Goal: Transaction & Acquisition: Purchase product/service

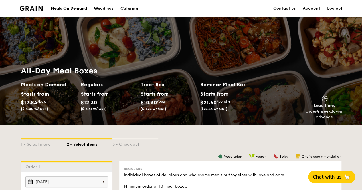
click at [311, 11] on link "Account" at bounding box center [311, 8] width 17 height 17
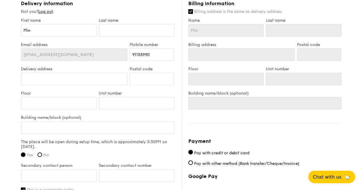
scroll to position [337, 0]
click at [193, 11] on label "Billing address is the same as delivery address" at bounding box center [264, 12] width 153 height 6
click at [193, 11] on input "Billing address is the same as delivery address" at bounding box center [190, 11] width 5 height 5
checkbox input "false"
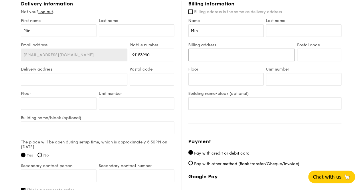
click at [189, 59] on input "Billing address" at bounding box center [241, 55] width 106 height 13
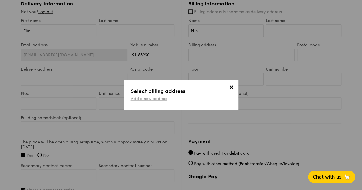
click at [163, 98] on link "Add a new address" at bounding box center [149, 98] width 37 height 5
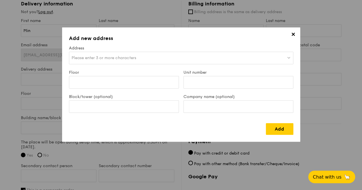
click at [148, 58] on div "Please enter 3 or more characters" at bounding box center [181, 58] width 224 height 13
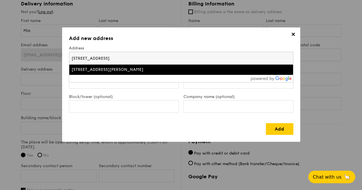
type input "32 BRADDELL ROAD"
click at [136, 72] on div "32 Braddell Rise, Singapore" at bounding box center [154, 70] width 165 height 6
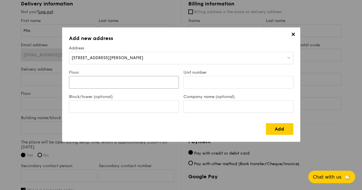
click at [122, 86] on input "Floor" at bounding box center [124, 82] width 110 height 13
type input "04"
click at [195, 85] on input "Unit number" at bounding box center [238, 82] width 110 height 13
type input "23"
click at [267, 134] on link "Add" at bounding box center [279, 129] width 27 height 12
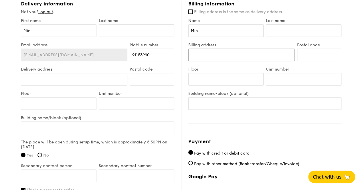
click at [204, 51] on input "Billing address" at bounding box center [241, 55] width 106 height 13
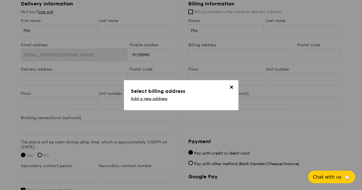
click at [231, 91] on span "✕" at bounding box center [232, 88] width 8 height 8
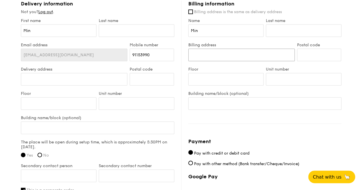
click at [224, 57] on input "Billing address" at bounding box center [241, 55] width 106 height 13
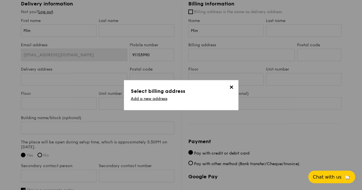
click at [232, 84] on span "✕" at bounding box center [232, 88] width 8 height 8
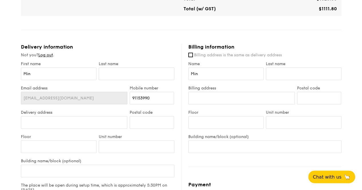
scroll to position [294, 0]
click at [79, 124] on input "Delivery address" at bounding box center [74, 122] width 107 height 13
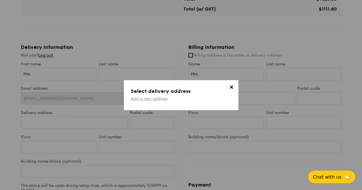
click at [144, 99] on link "Add a new address" at bounding box center [149, 98] width 37 height 5
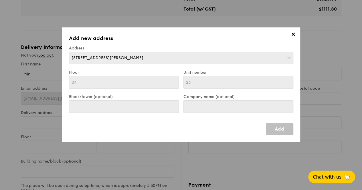
click at [131, 52] on div "32 Braddell Rise, Singapore" at bounding box center [181, 58] width 224 height 13
click at [136, 56] on div "32 Braddell Rise, Singapore" at bounding box center [181, 58] width 224 height 13
drag, startPoint x: 136, startPoint y: 56, endPoint x: 287, endPoint y: 148, distance: 177.0
click at [287, 148] on div "✕ Add new address Address 32 Braddell Rise, Singapore Floor 04 Unit number 23 B…" at bounding box center [181, 95] width 362 height 190
click at [294, 31] on span "✕" at bounding box center [293, 35] width 8 height 8
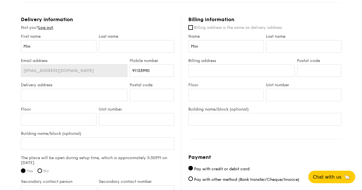
scroll to position [323, 0]
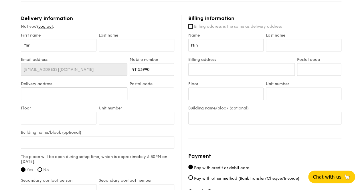
click at [89, 96] on input "Delivery address" at bounding box center [74, 94] width 107 height 13
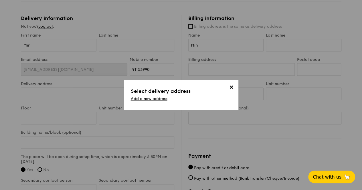
click at [135, 101] on div "Add a new address" at bounding box center [181, 99] width 101 height 7
click at [135, 100] on link "Add a new address" at bounding box center [149, 98] width 37 height 5
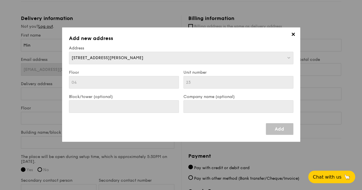
click at [289, 37] on h3 "Add new address" at bounding box center [181, 38] width 224 height 8
click at [290, 36] on span "✕" at bounding box center [293, 35] width 8 height 8
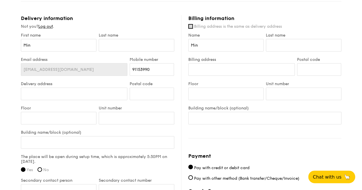
click at [191, 27] on input "Billing address is the same as delivery address" at bounding box center [190, 26] width 5 height 5
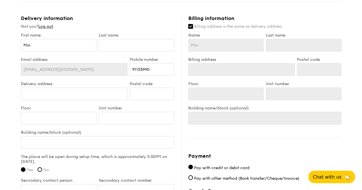
click at [191, 27] on input "Billing address is the same as delivery address" at bounding box center [190, 26] width 5 height 5
checkbox input "false"
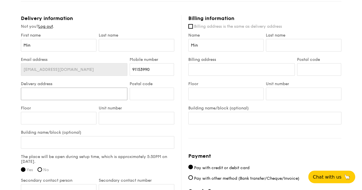
click at [91, 89] on input "Delivery address" at bounding box center [74, 94] width 107 height 13
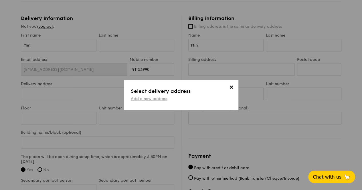
click at [142, 99] on link "Add a new address" at bounding box center [149, 98] width 37 height 5
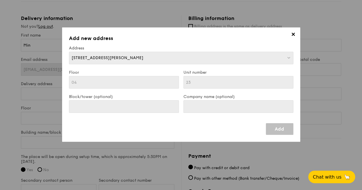
click at [150, 59] on div "32 Braddell Rise, Singapore" at bounding box center [181, 58] width 224 height 13
drag, startPoint x: 150, startPoint y: 59, endPoint x: 123, endPoint y: 59, distance: 27.2
click at [123, 59] on div "32 Braddell Rise, Singapore" at bounding box center [181, 58] width 224 height 13
drag, startPoint x: 123, startPoint y: 59, endPoint x: 46, endPoint y: 67, distance: 77.1
click at [46, 67] on div "✕ Add new address Address 32 Braddell Rise, Singapore Floor 04 Unit number 23 B…" at bounding box center [181, 95] width 362 height 190
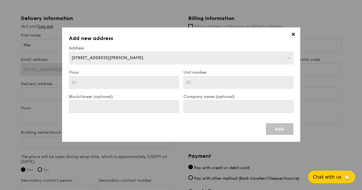
click at [294, 36] on span "✕" at bounding box center [293, 35] width 8 height 8
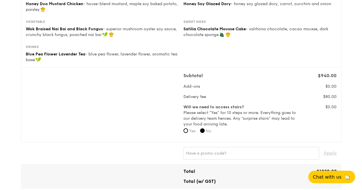
scroll to position [0, 0]
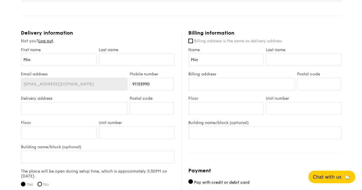
scroll to position [308, 0]
click at [81, 109] on input "Delivery address" at bounding box center [74, 108] width 107 height 13
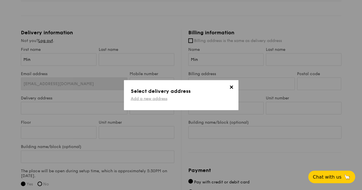
click at [137, 99] on link "Add a new address" at bounding box center [149, 98] width 37 height 5
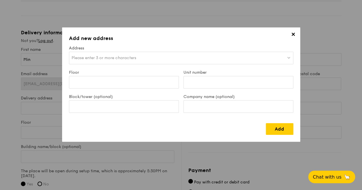
click at [136, 57] on span "Please enter 3 or more characters" at bounding box center [104, 58] width 65 height 5
type input "T"
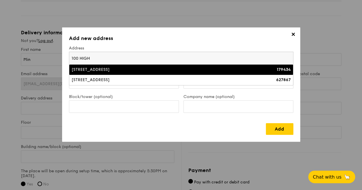
type input "100 HIGH"
click at [194, 66] on li "[STREET_ADDRESS] 179434" at bounding box center [181, 70] width 224 height 10
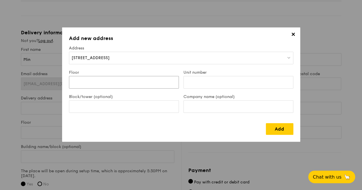
click at [132, 84] on input "Floor" at bounding box center [124, 82] width 110 height 13
type input "11"
click at [196, 78] on input "Unit number" at bounding box center [238, 82] width 110 height 13
type input "00"
click at [144, 112] on input "Block/tower (optional)" at bounding box center [124, 106] width 110 height 13
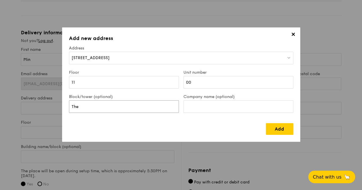
click at [145, 108] on input "The" at bounding box center [124, 106] width 110 height 13
type input "The Treasury"
type input "AlphaSoc"
click input "submit" at bounding box center [0, 0] width 0 height 0
click at [279, 131] on link "Add" at bounding box center [279, 129] width 27 height 12
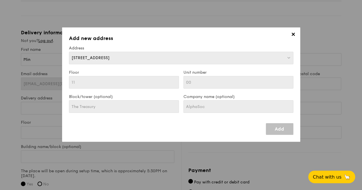
type input "[STREET_ADDRESS]"
type input "179434"
type input "11"
type input "00"
type input "The Treasury"
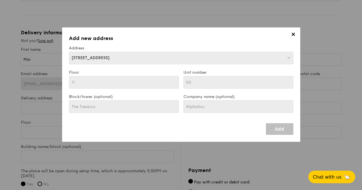
type input "AlphaSoc"
type input "[STREET_ADDRESS]"
type input "179434"
type input "11"
type input "00"
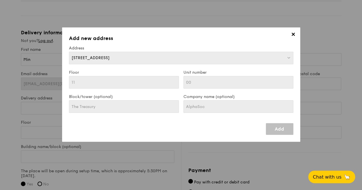
type input "The Treasury"
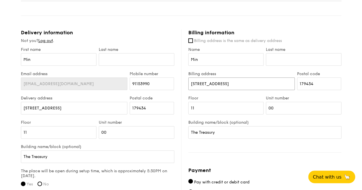
click at [226, 84] on input "[STREET_ADDRESS]" at bounding box center [241, 84] width 106 height 13
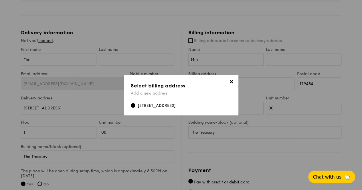
click at [147, 95] on link "Add a new address" at bounding box center [149, 93] width 37 height 5
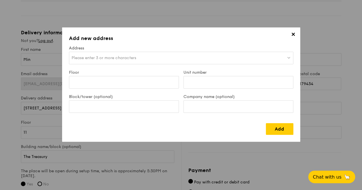
click at [139, 59] on div "Please enter 3 or more characters" at bounding box center [181, 58] width 224 height 13
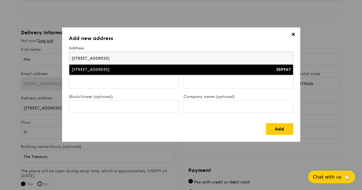
type input "[STREET_ADDRESS]"
click at [129, 71] on div "[STREET_ADDRESS]" at bounding box center [154, 70] width 165 height 6
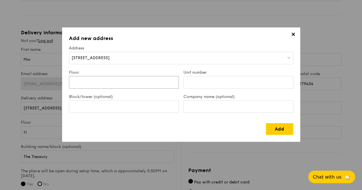
click at [116, 85] on input "Floor" at bounding box center [124, 82] width 110 height 13
type input "04"
type input "23"
click at [282, 129] on link "Add" at bounding box center [279, 129] width 27 height 12
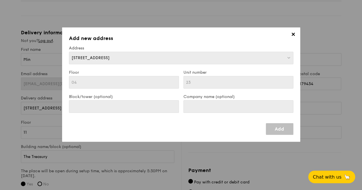
type input "[STREET_ADDRESS]"
type input "359967"
type input "04"
type input "23"
type input "[STREET_ADDRESS]"
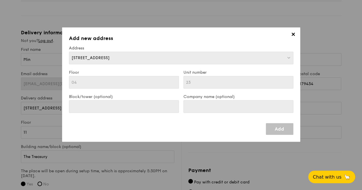
type input "359967"
type input "04"
type input "23"
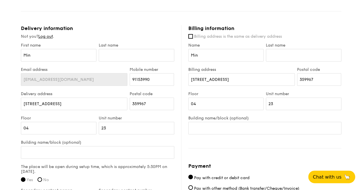
scroll to position [315, 0]
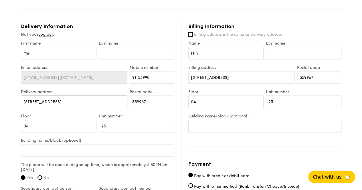
click at [107, 102] on input "[STREET_ADDRESS]" at bounding box center [74, 102] width 107 height 13
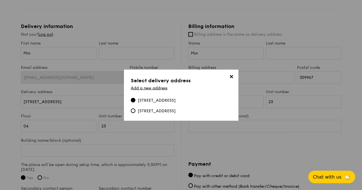
click at [135, 114] on div "[STREET_ADDRESS]" at bounding box center [153, 111] width 45 height 6
click at [135, 113] on input "[STREET_ADDRESS]" at bounding box center [133, 110] width 5 height 5
type input "[STREET_ADDRESS]"
type input "179434"
type input "11"
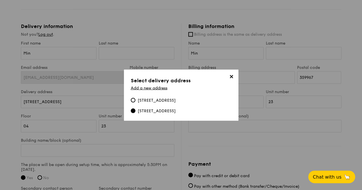
type input "00"
type input "The Treasury"
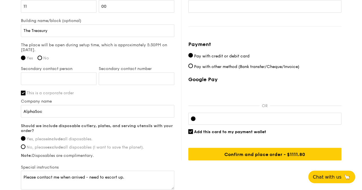
scroll to position [439, 0]
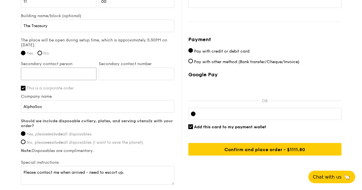
click at [84, 74] on input "Secondary contact person" at bounding box center [59, 74] width 76 height 13
type input "d"
type input "[PERSON_NAME]"
click at [145, 70] on input "Secondary contact number" at bounding box center [137, 74] width 76 height 13
type input "80251422"
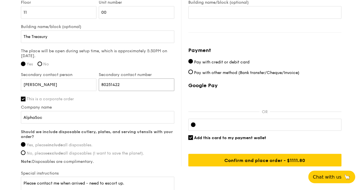
scroll to position [479, 0]
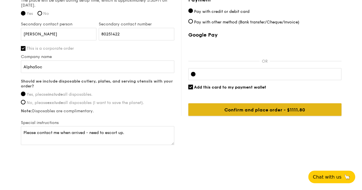
click at [244, 110] on input "Confirm and place order - $1111.80" at bounding box center [264, 109] width 153 height 13
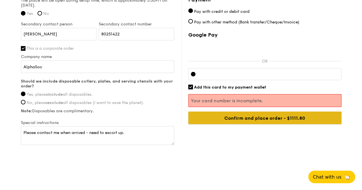
click at [234, 123] on input "Confirm and place order - $1111.80" at bounding box center [264, 118] width 153 height 13
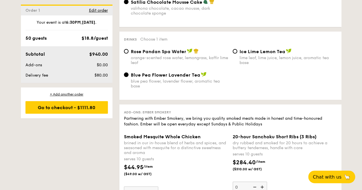
scroll to position [618, 0]
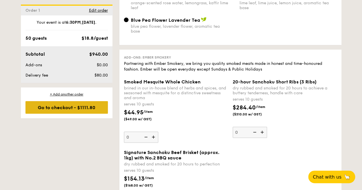
click at [102, 112] on div "Go to checkout - $1111.80" at bounding box center [66, 107] width 82 height 13
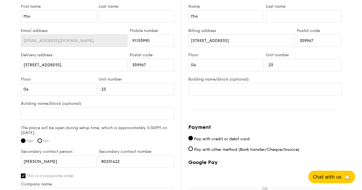
scroll to position [326, 0]
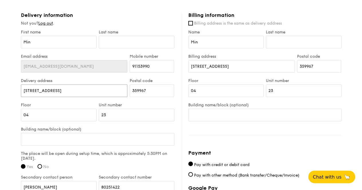
click at [83, 91] on input "[STREET_ADDRESS]" at bounding box center [74, 90] width 107 height 13
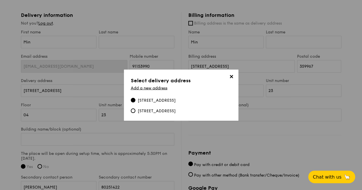
click at [136, 111] on div "[STREET_ADDRESS]" at bounding box center [153, 111] width 45 height 6
click at [135, 111] on input "[STREET_ADDRESS]" at bounding box center [133, 110] width 5 height 5
type input "[STREET_ADDRESS]"
type input "179434"
type input "11"
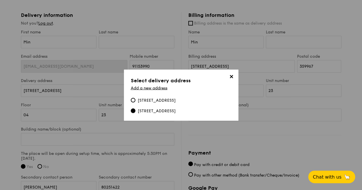
type input "00"
type input "The Treasury"
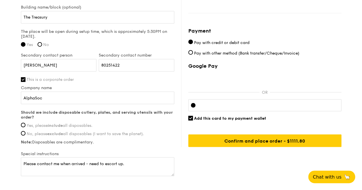
scroll to position [447, 0]
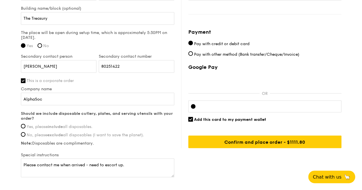
click at [42, 126] on span "Yes, please include all disposables." at bounding box center [60, 126] width 66 height 5
click at [25, 126] on input "Yes, please include all disposables." at bounding box center [23, 126] width 5 height 5
radio input "true"
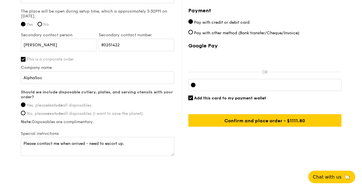
scroll to position [479, 0]
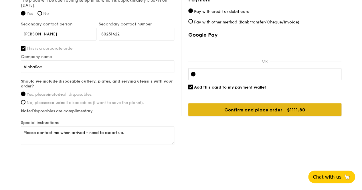
click at [208, 107] on input "Confirm and place order - $1111.80" at bounding box center [264, 109] width 153 height 13
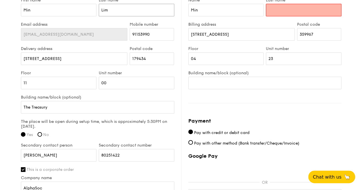
scroll to position [359, 0]
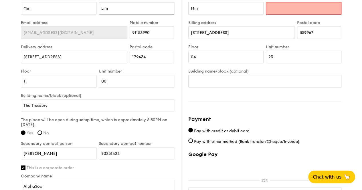
type input "Lim"
click at [291, 8] on input "Last name" at bounding box center [304, 8] width 76 height 13
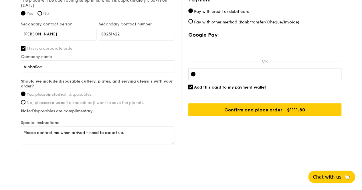
scroll to position [479, 0]
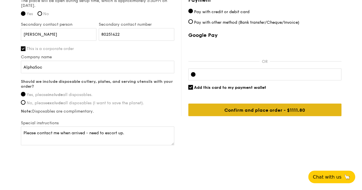
type input "Lim"
click at [272, 107] on input "Confirm and place order - $1111.80" at bounding box center [264, 110] width 153 height 13
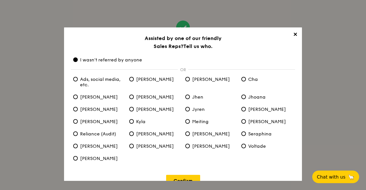
click at [295, 35] on span "✕" at bounding box center [295, 35] width 8 height 8
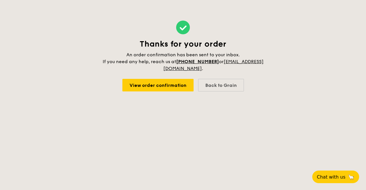
click at [0, 161] on body "Thanks for your order An order confirmation has been sent to your inbox. If you…" at bounding box center [183, 95] width 366 height 190
